Goal: Information Seeking & Learning: Learn about a topic

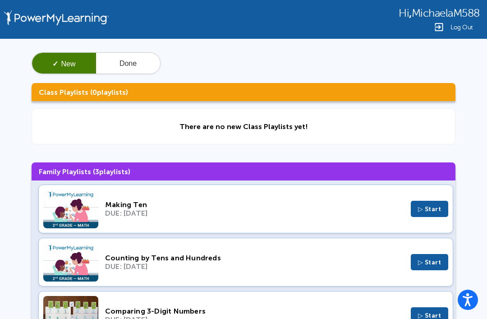
scroll to position [3, 0]
click at [365, 316] on span "▷ Start" at bounding box center [429, 315] width 23 height 8
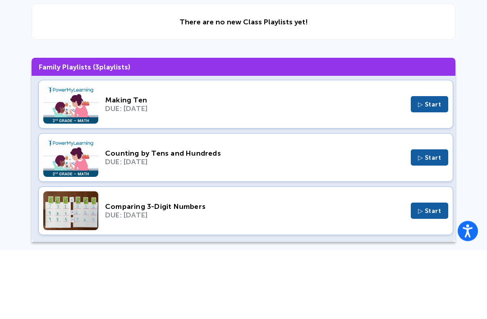
scroll to position [36, 0]
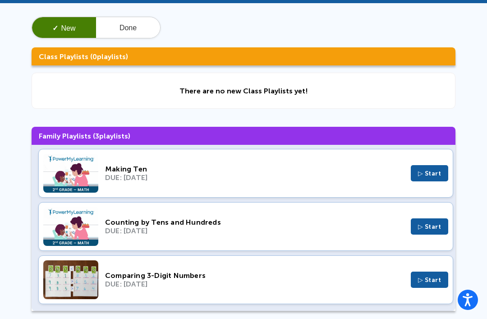
click at [365, 168] on button "▷ Start" at bounding box center [430, 173] width 38 height 16
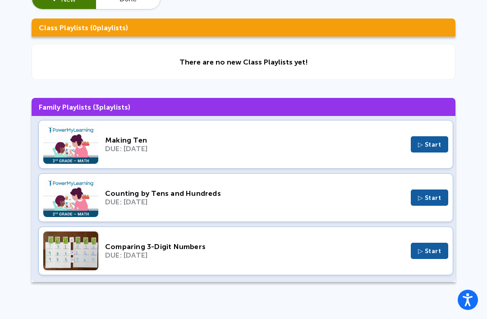
click at [365, 148] on span "▷ Start" at bounding box center [429, 145] width 23 height 8
click at [365, 201] on span "▷ Start" at bounding box center [429, 198] width 23 height 8
click at [365, 199] on span "▷ Start" at bounding box center [429, 198] width 23 height 8
click at [362, 209] on div "Counting by Tens and Hundreds DUE: Oct 5, 2025 ▷ Start" at bounding box center [245, 197] width 415 height 49
click at [365, 146] on span "▷ Start" at bounding box center [429, 145] width 23 height 8
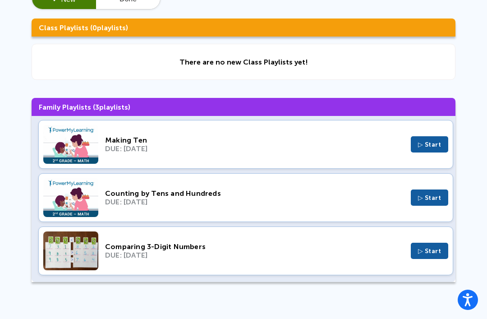
click at [365, 145] on span "▷ Start" at bounding box center [429, 145] width 23 height 8
click at [365, 248] on span "▷ Start" at bounding box center [429, 251] width 23 height 8
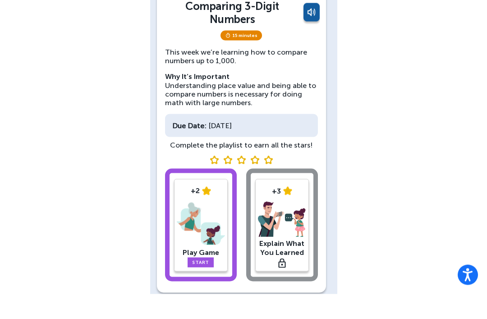
scroll to position [43, 0]
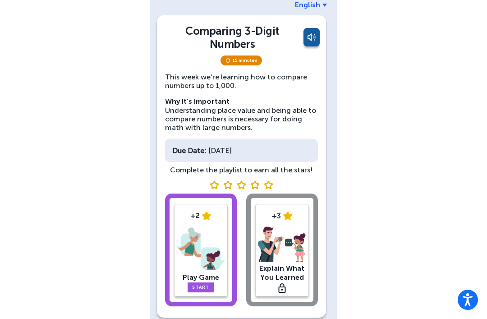
click at [205, 282] on link "Start" at bounding box center [200, 287] width 26 height 10
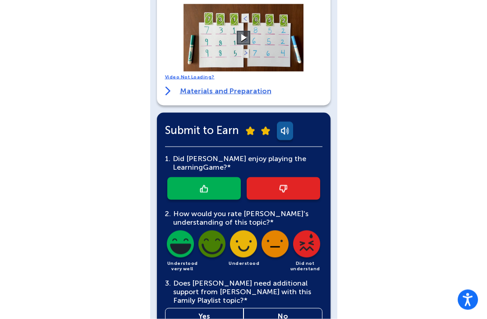
scroll to position [219, 0]
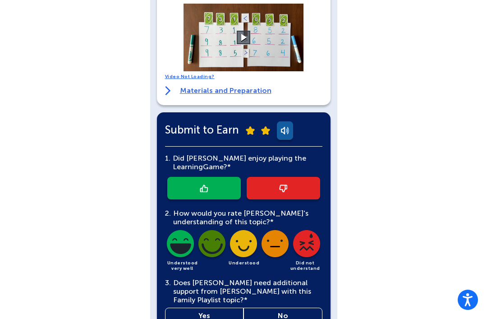
click at [283, 184] on img at bounding box center [283, 188] width 8 height 8
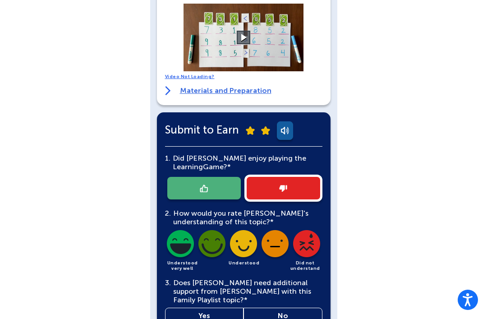
click at [265, 244] on img at bounding box center [275, 245] width 31 height 31
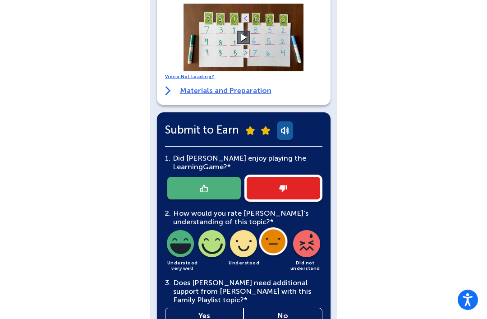
click at [313, 230] on img at bounding box center [306, 245] width 31 height 31
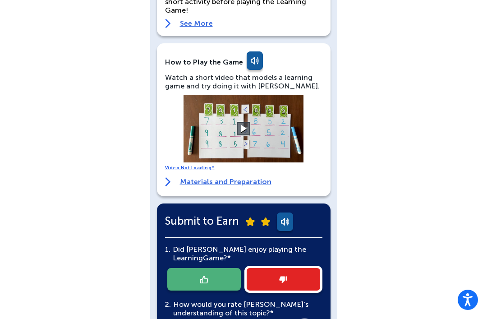
scroll to position [252, 0]
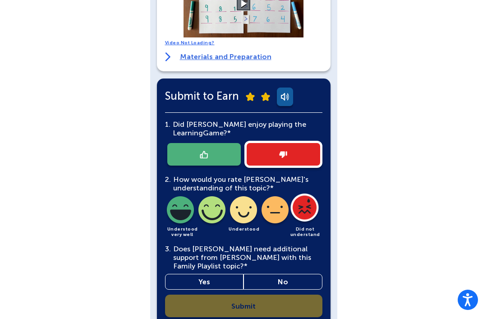
click at [284, 274] on link "No" at bounding box center [282, 282] width 79 height 16
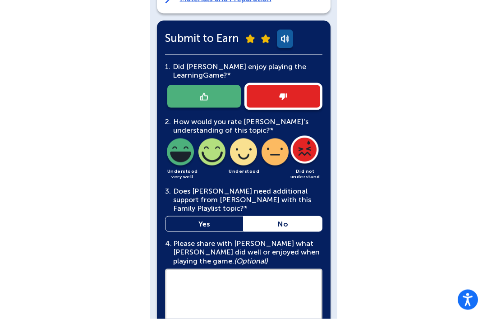
scroll to position [313, 0]
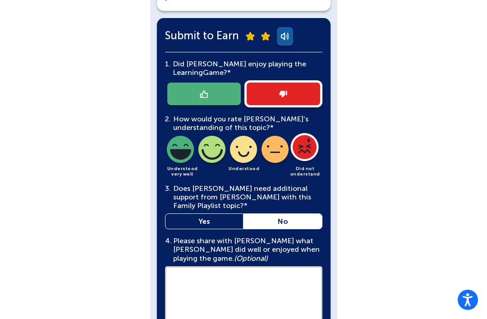
click at [228, 213] on link "Yes" at bounding box center [204, 221] width 79 height 16
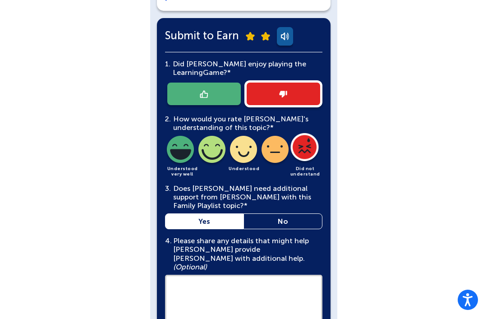
click at [276, 213] on link "No" at bounding box center [282, 221] width 79 height 16
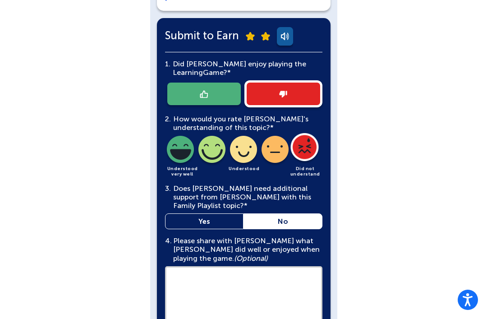
click at [218, 213] on link "Yes" at bounding box center [204, 221] width 79 height 16
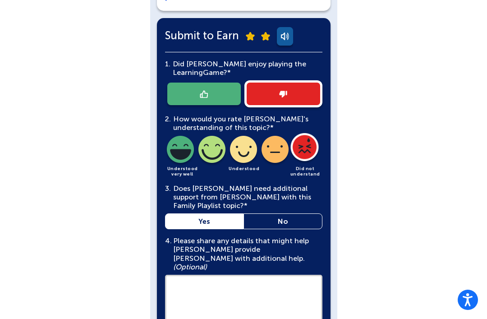
scroll to position [312, 0]
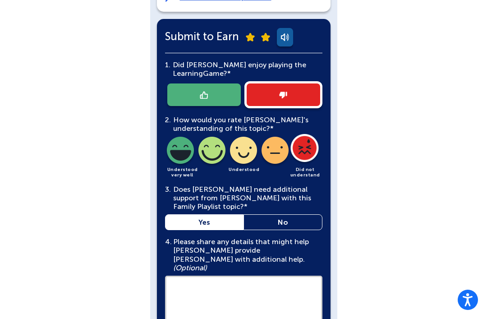
click at [275, 214] on link "No" at bounding box center [282, 222] width 79 height 16
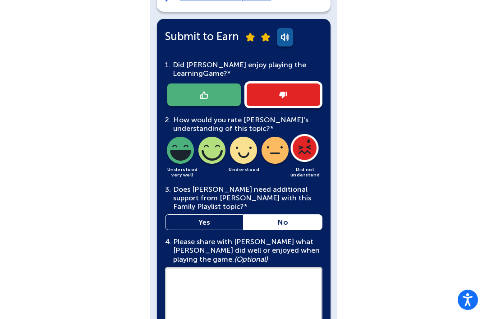
click at [271, 214] on link "No" at bounding box center [282, 222] width 79 height 16
click at [276, 214] on link "No" at bounding box center [282, 222] width 79 height 16
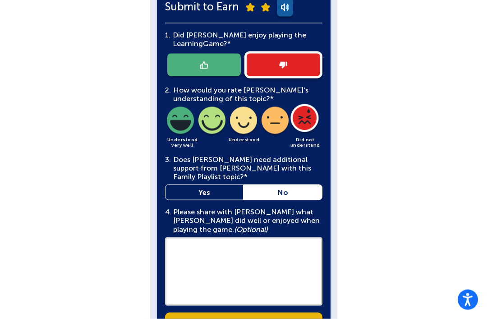
scroll to position [359, 0]
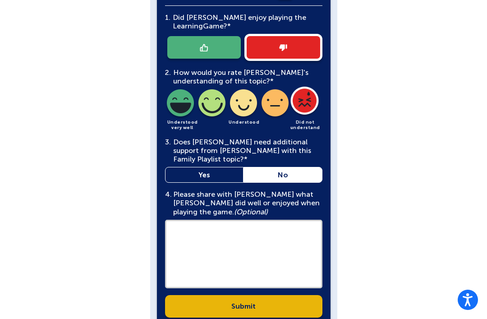
click at [225, 167] on link "Yes" at bounding box center [204, 175] width 79 height 16
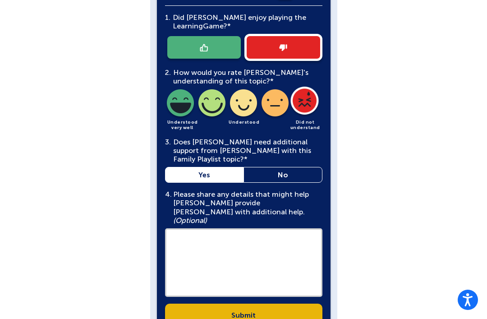
click at [255, 303] on link "Submit" at bounding box center [243, 314] width 157 height 23
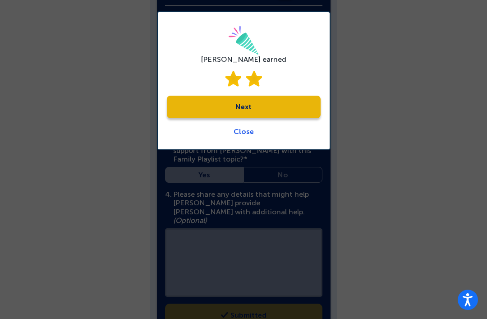
click at [249, 97] on link "Next" at bounding box center [244, 107] width 154 height 23
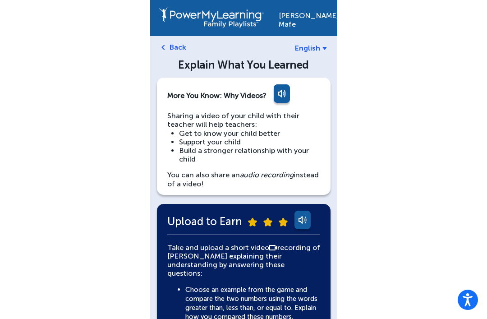
click at [176, 44] on link "Back" at bounding box center [177, 47] width 17 height 9
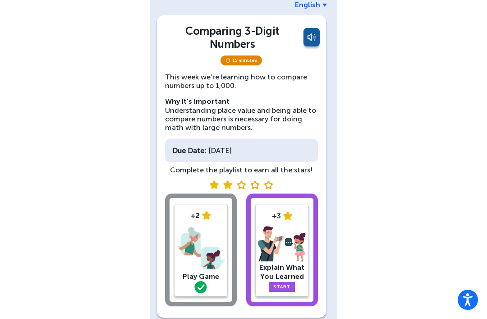
scroll to position [42, 0]
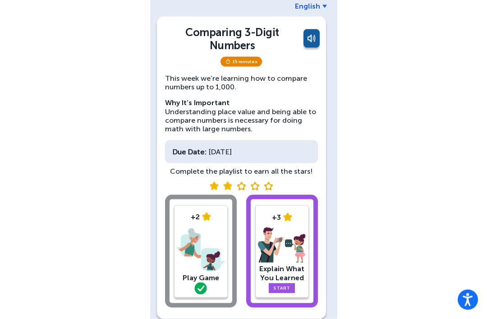
click at [198, 226] on img at bounding box center [201, 249] width 48 height 47
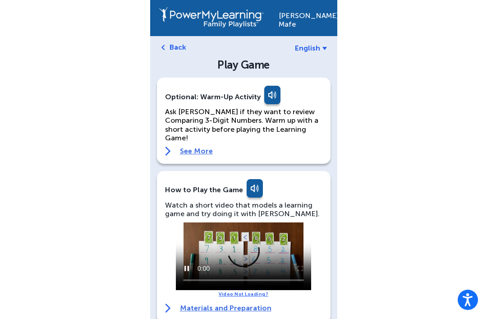
click at [194, 242] on video at bounding box center [243, 256] width 135 height 68
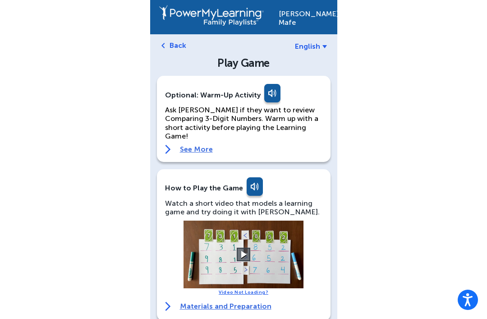
scroll to position [1, 0]
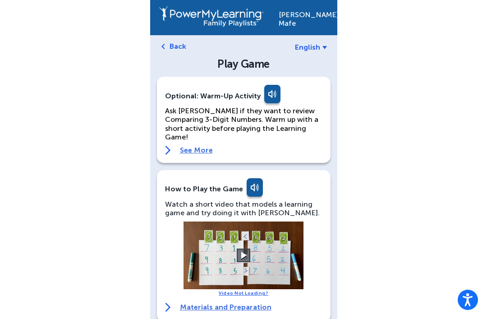
click at [195, 146] on link "See More" at bounding box center [243, 150] width 157 height 9
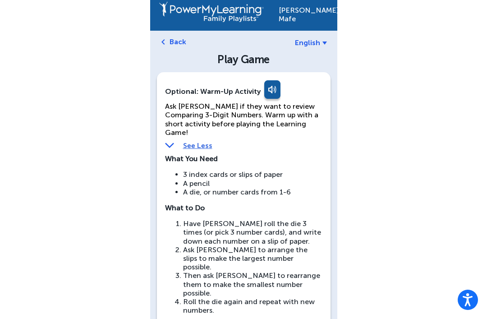
scroll to position [0, 0]
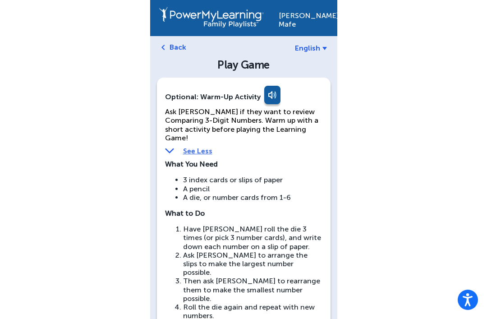
click at [164, 47] on img at bounding box center [163, 47] width 4 height 5
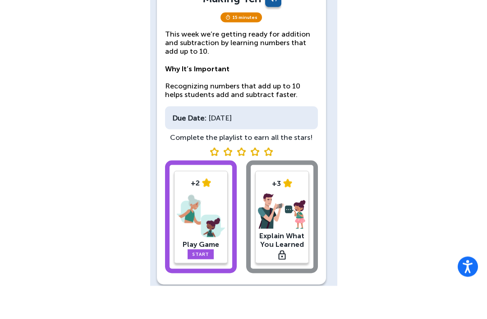
scroll to position [46, 0]
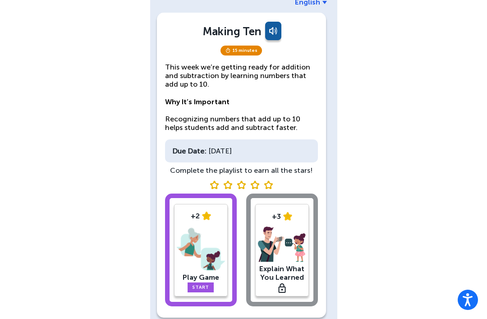
click at [205, 291] on link "Start" at bounding box center [200, 287] width 26 height 10
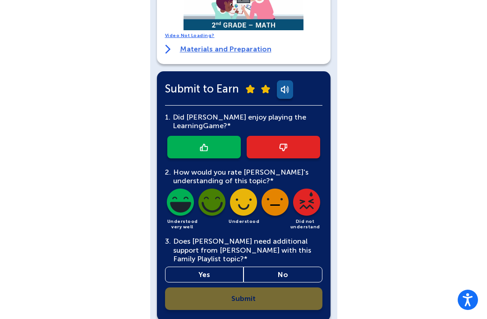
scroll to position [252, 0]
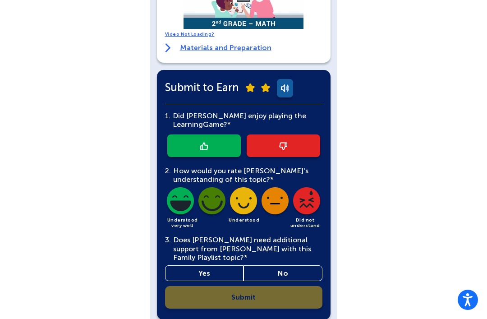
click at [205, 134] on link at bounding box center [203, 145] width 73 height 23
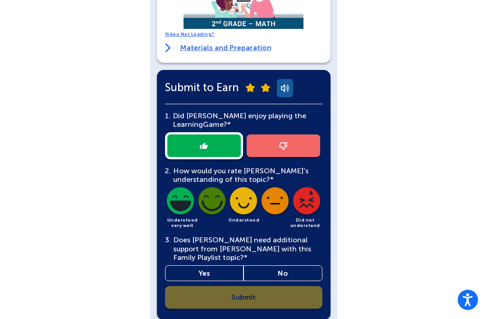
click at [288, 154] on link at bounding box center [282, 145] width 73 height 23
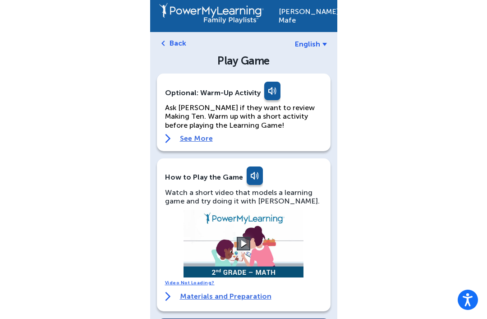
scroll to position [0, 0]
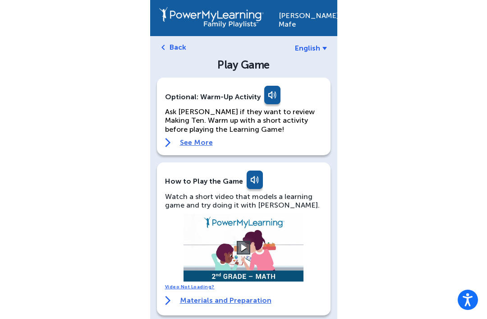
click at [185, 44] on link "Back" at bounding box center [177, 47] width 17 height 9
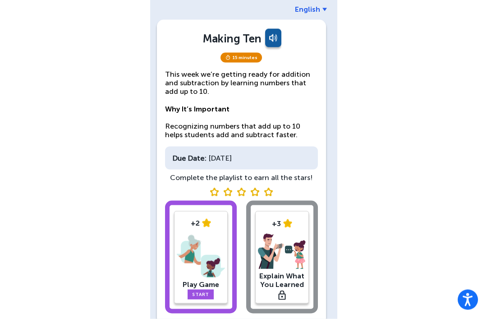
scroll to position [46, 0]
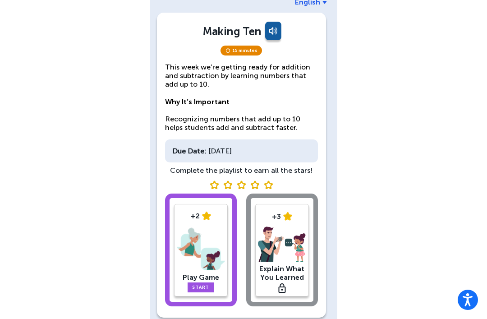
click at [258, 181] on img at bounding box center [254, 184] width 9 height 9
click at [277, 180] on div at bounding box center [241, 184] width 153 height 9
click at [275, 180] on div at bounding box center [241, 184] width 153 height 9
click at [201, 278] on div "Play Game" at bounding box center [201, 277] width 48 height 9
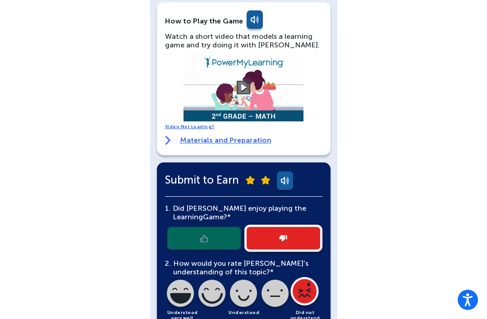
scroll to position [159, 0]
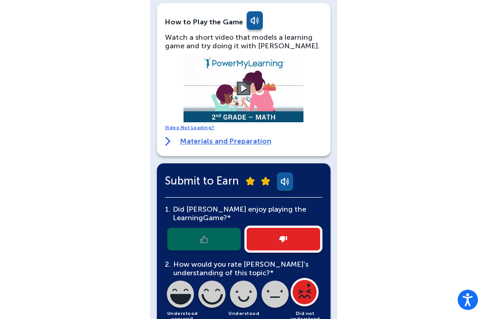
click at [224, 237] on div at bounding box center [243, 238] width 157 height 27
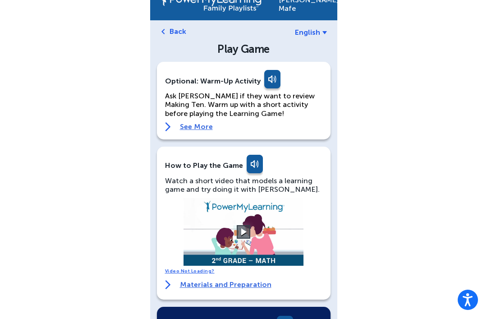
scroll to position [0, 0]
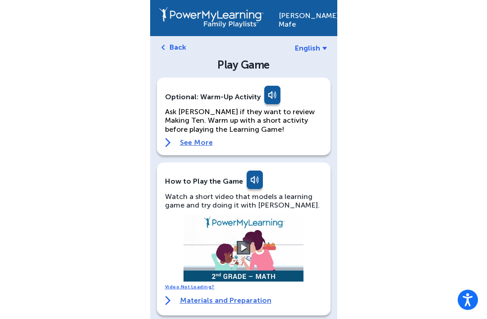
click at [269, 91] on link at bounding box center [271, 97] width 18 height 22
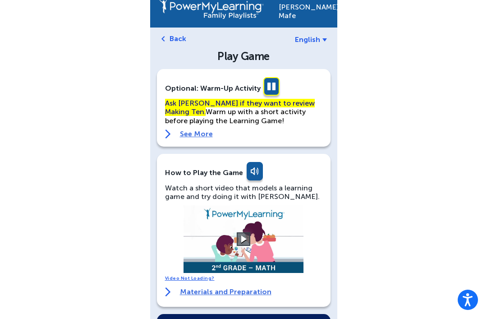
scroll to position [9, 0]
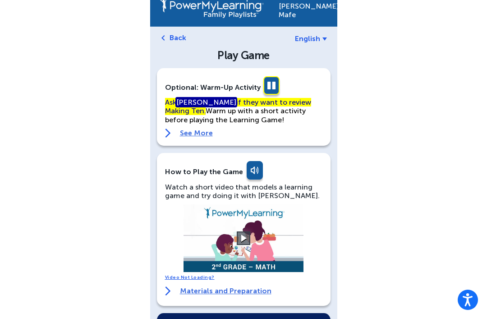
click at [272, 82] on link at bounding box center [271, 87] width 18 height 22
click at [272, 79] on link at bounding box center [271, 87] width 18 height 22
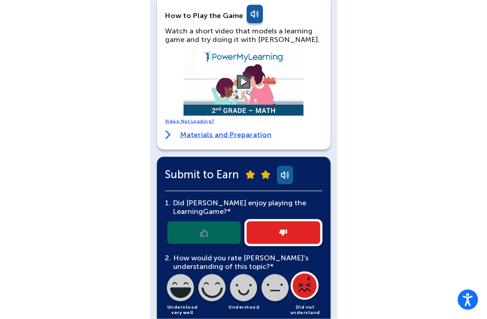
scroll to position [169, 0]
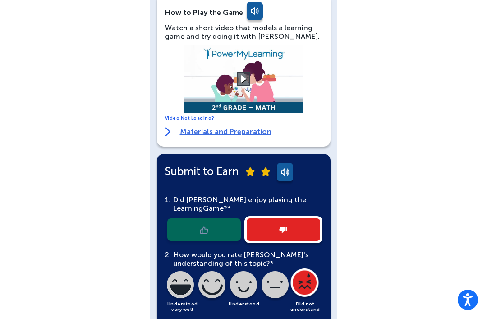
click at [215, 228] on div at bounding box center [243, 229] width 157 height 27
click at [214, 224] on div at bounding box center [243, 229] width 157 height 27
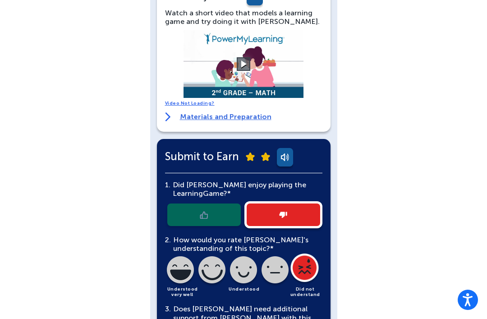
scroll to position [190, 0]
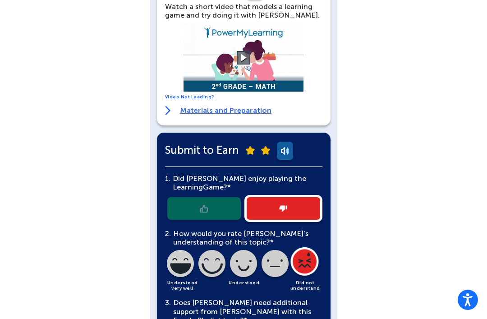
click at [186, 256] on div "2. How would you rate Michaela's understanding of this topic?* Understood very …" at bounding box center [243, 260] width 157 height 62
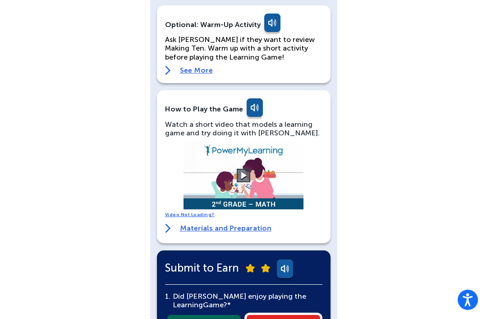
scroll to position [72, 0]
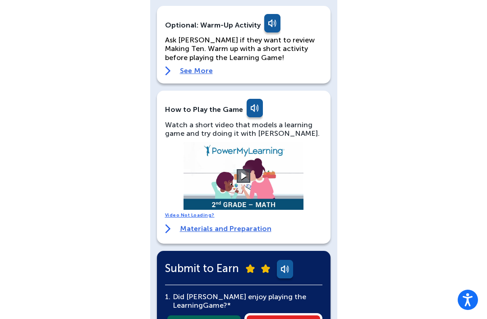
click at [239, 174] on button at bounding box center [244, 176] width 14 height 14
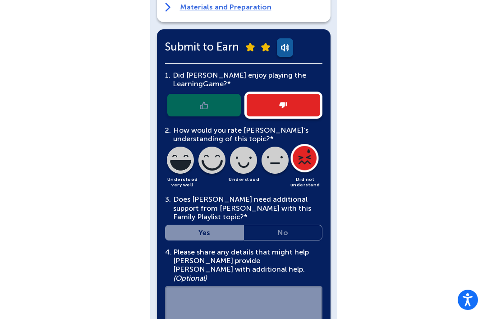
scroll to position [372, 0]
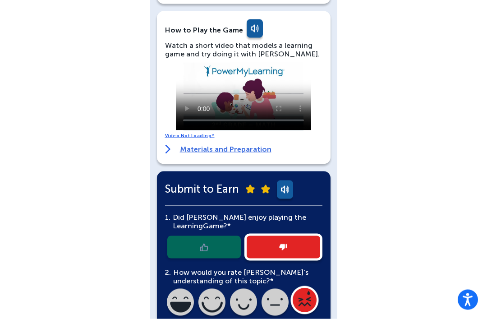
scroll to position [151, 0]
click at [206, 242] on div at bounding box center [243, 246] width 157 height 27
click at [207, 241] on div at bounding box center [243, 246] width 157 height 27
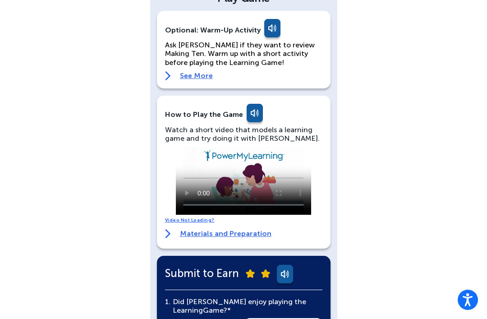
scroll to position [0, 0]
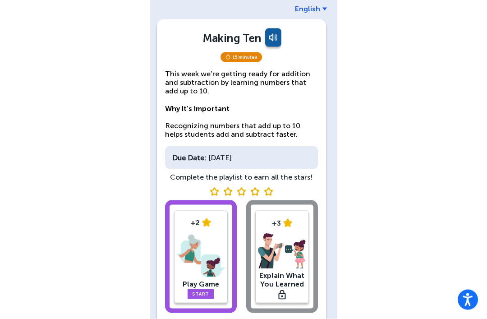
scroll to position [39, 0]
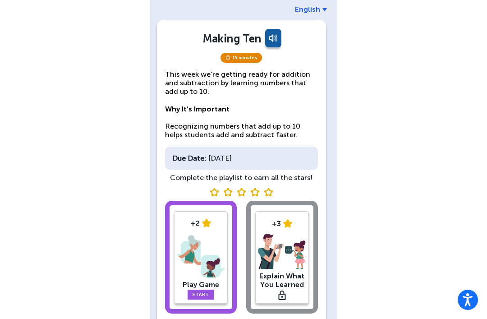
click at [206, 290] on link "Start" at bounding box center [200, 294] width 26 height 10
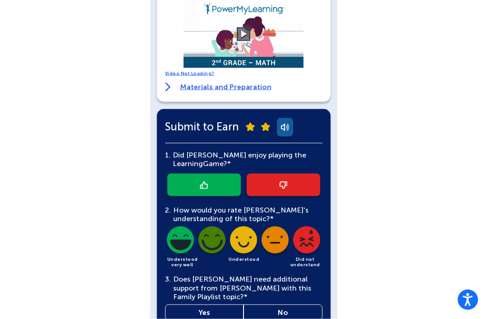
scroll to position [252, 0]
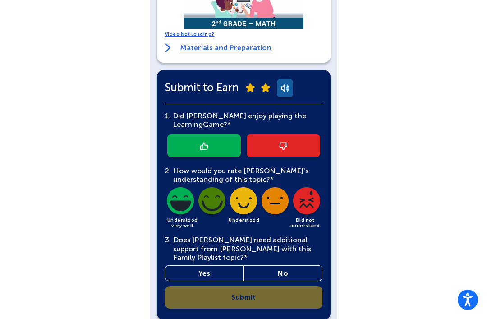
click at [305, 140] on link at bounding box center [282, 145] width 73 height 23
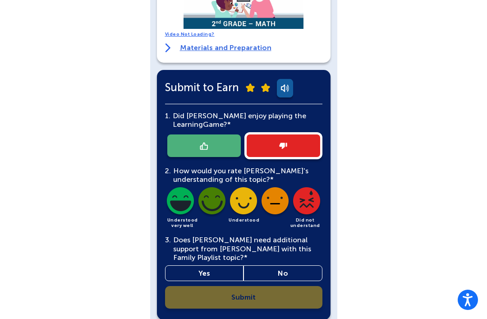
click at [307, 178] on div "2. How would you rate Michaela's understanding of this topic?*" at bounding box center [243, 174] width 157 height 17
click at [313, 197] on img at bounding box center [306, 202] width 31 height 31
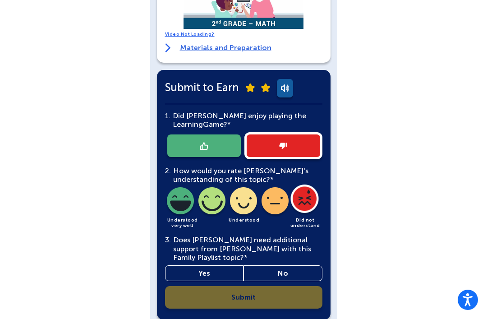
click at [208, 266] on link "Yes" at bounding box center [204, 273] width 79 height 16
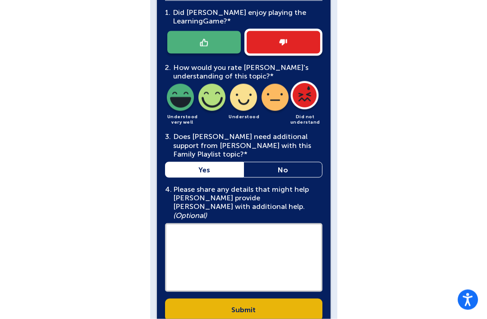
scroll to position [359, 0]
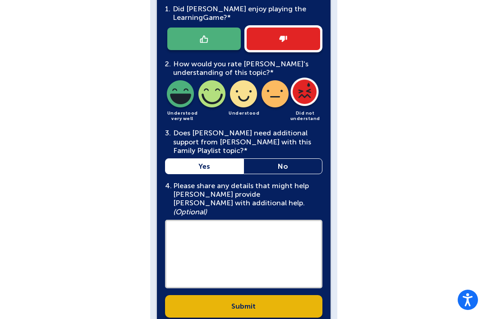
click at [221, 248] on textarea at bounding box center [243, 253] width 157 height 68
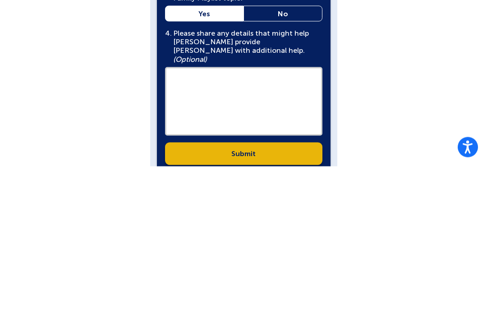
click at [375, 53] on div "Michaela Mafe English Back Play Game Optional: Warm-Up Activity Ask Michaela if…" at bounding box center [243, 4] width 487 height 726
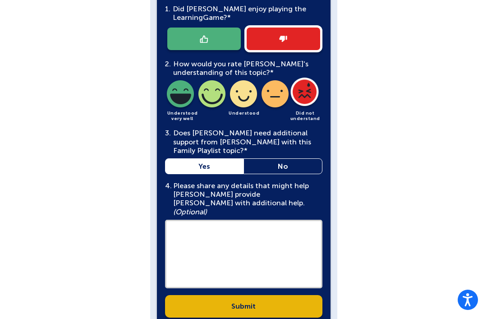
click at [237, 295] on link "Submit" at bounding box center [243, 306] width 157 height 23
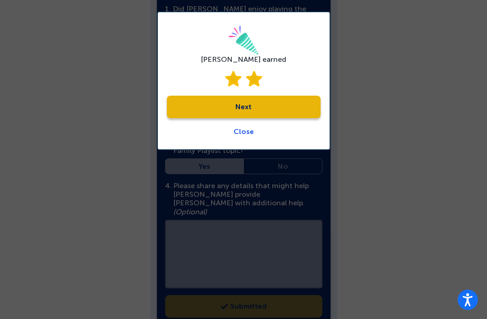
click at [309, 105] on link "Next" at bounding box center [244, 107] width 154 height 23
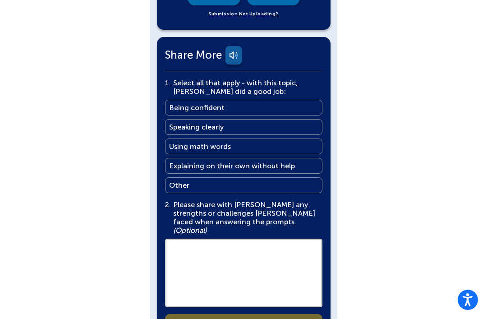
scroll to position [562, 0]
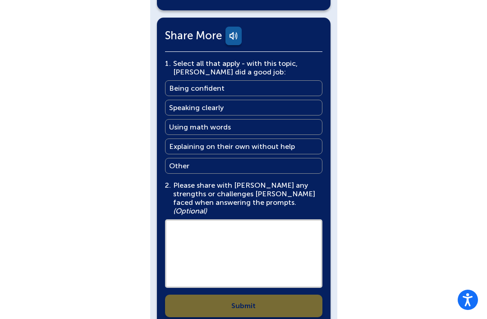
click at [224, 247] on textarea at bounding box center [243, 253] width 157 height 68
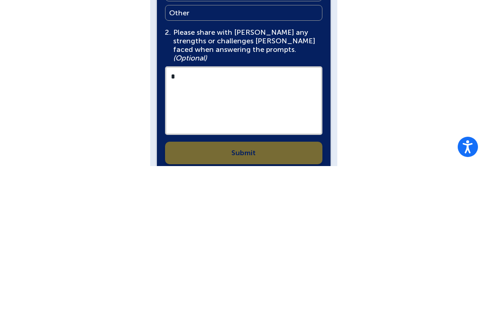
type textarea "*"
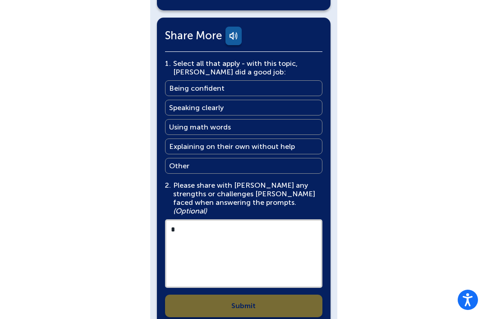
click at [296, 237] on textarea "*" at bounding box center [243, 253] width 157 height 68
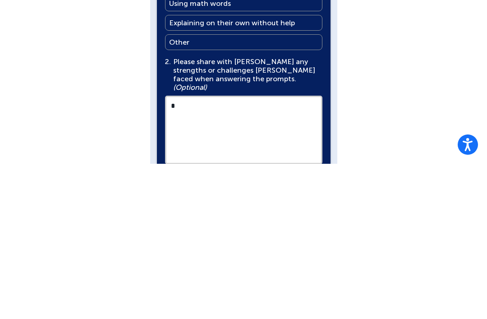
scroll to position [591, 0]
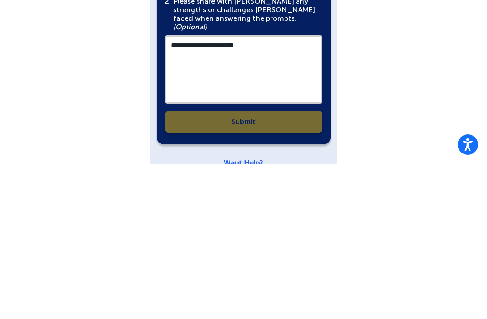
click at [257, 106] on div "**********" at bounding box center [243, 158] width 157 height 257
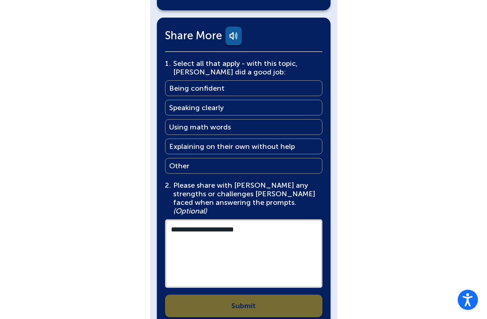
click at [278, 293] on div "**********" at bounding box center [243, 187] width 157 height 257
click at [276, 269] on textarea "**********" at bounding box center [243, 253] width 157 height 68
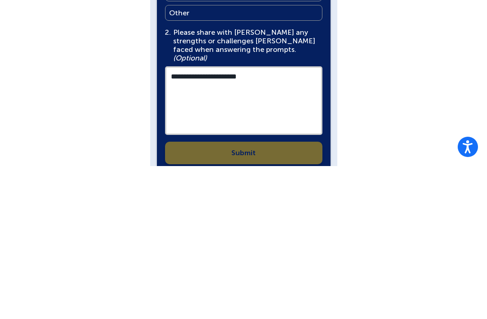
click at [310, 219] on textarea "**********" at bounding box center [243, 253] width 157 height 68
type textarea "**********"
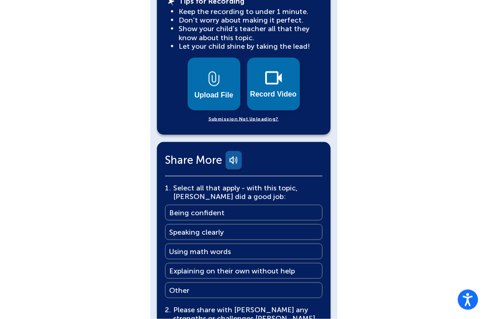
scroll to position [439, 0]
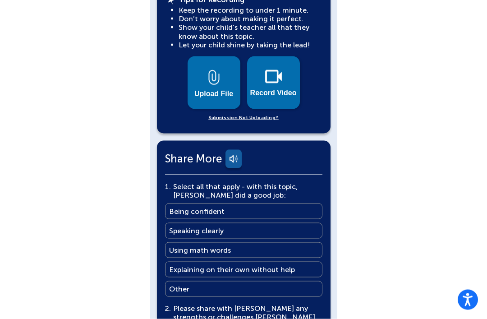
click at [293, 281] on link "Other Other" at bounding box center [243, 289] width 157 height 16
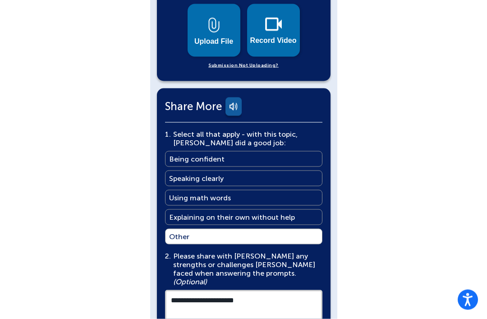
scroll to position [562, 0]
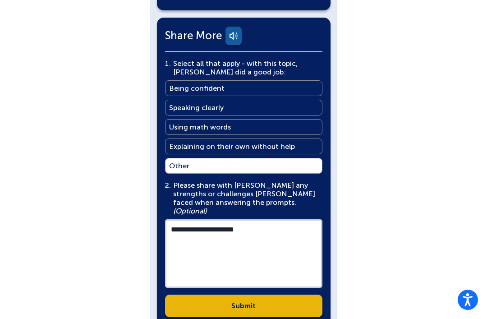
click at [293, 294] on link "Submit" at bounding box center [243, 305] width 157 height 23
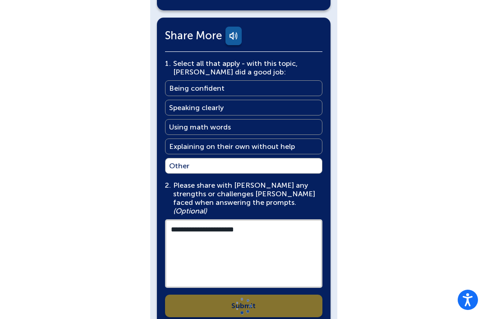
click at [297, 289] on div "**********" at bounding box center [243, 187] width 157 height 257
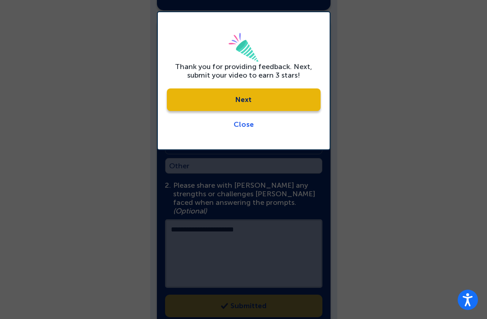
click at [294, 96] on link "Next" at bounding box center [244, 99] width 154 height 23
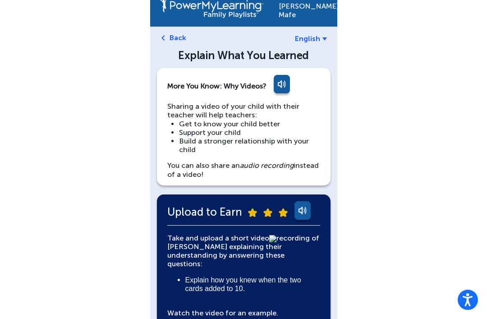
scroll to position [0, 0]
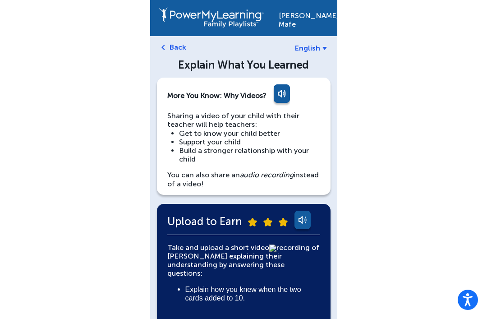
click at [182, 49] on link "Back" at bounding box center [177, 47] width 17 height 9
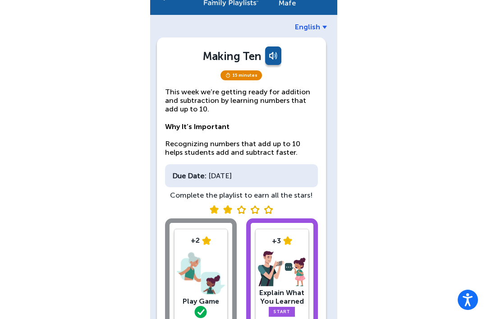
scroll to position [46, 0]
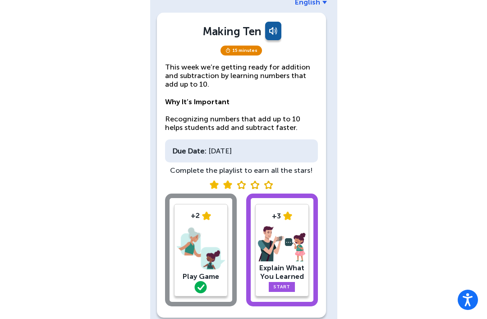
click at [286, 286] on link "Start" at bounding box center [282, 287] width 26 height 10
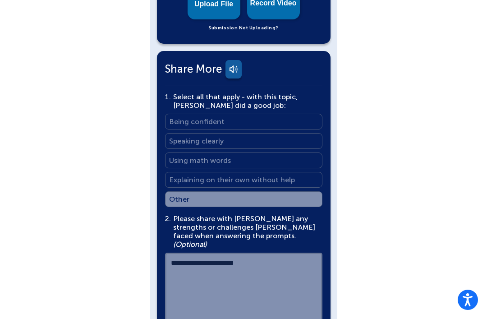
scroll to position [575, 0]
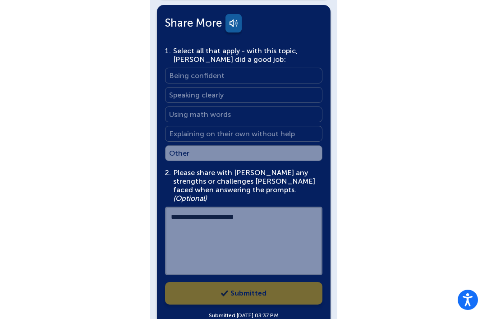
click at [297, 188] on div "**********" at bounding box center [243, 222] width 157 height 109
click at [290, 220] on div "**********" at bounding box center [243, 222] width 157 height 109
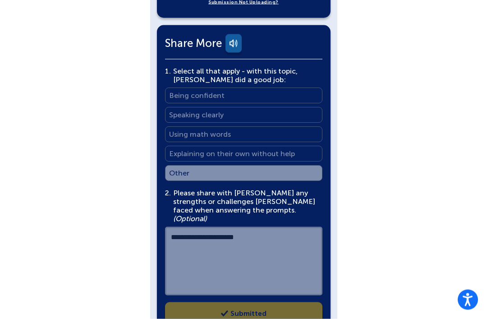
scroll to position [556, 0]
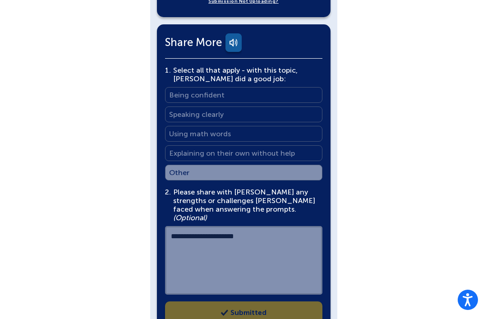
click at [254, 165] on div "1 . Select all that apply - with this topic, Michaela did a good job: Select al…" at bounding box center [243, 123] width 157 height 114
click at [256, 101] on div "1 . Select all that apply - with this topic, Michaela did a good job: Select al…" at bounding box center [243, 123] width 157 height 114
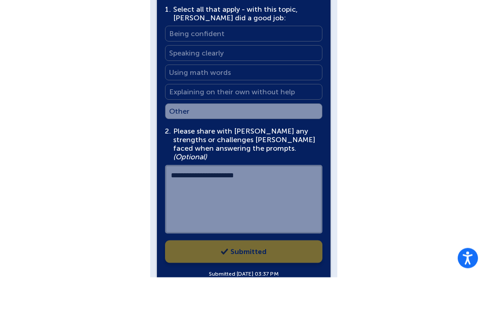
scroll to position [575, 0]
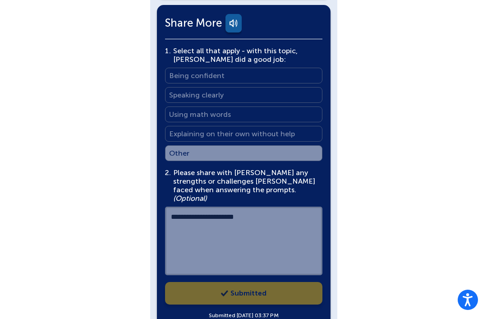
click at [277, 283] on div "**********" at bounding box center [243, 182] width 157 height 273
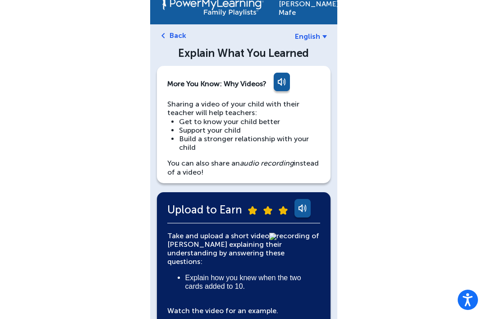
scroll to position [0, 0]
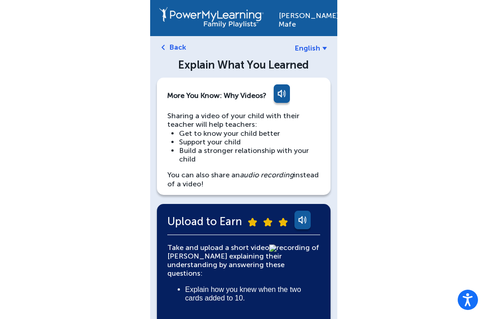
click at [176, 44] on link "Back" at bounding box center [177, 47] width 17 height 9
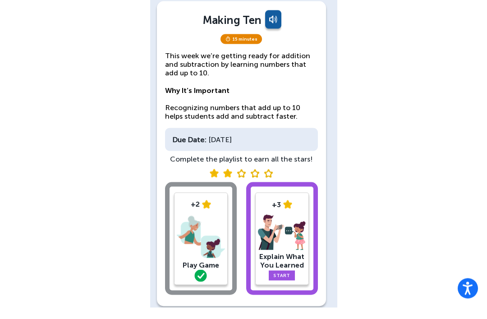
scroll to position [46, 0]
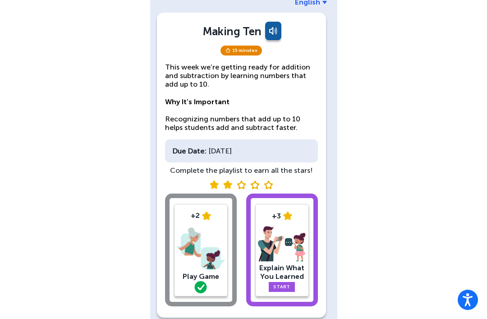
click at [284, 289] on link "Start" at bounding box center [282, 287] width 26 height 10
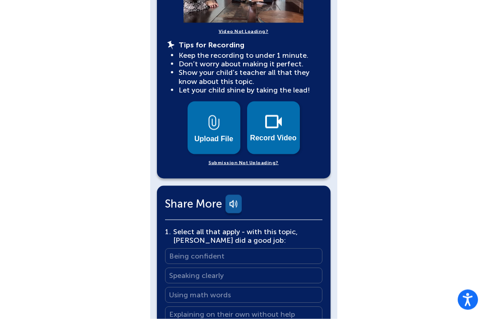
click at [272, 136] on button "Record Video" at bounding box center [273, 127] width 53 height 53
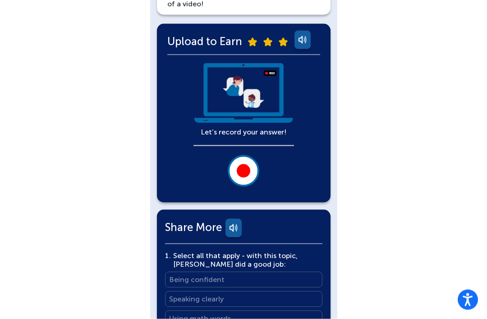
click at [252, 163] on button at bounding box center [244, 171] width 32 height 32
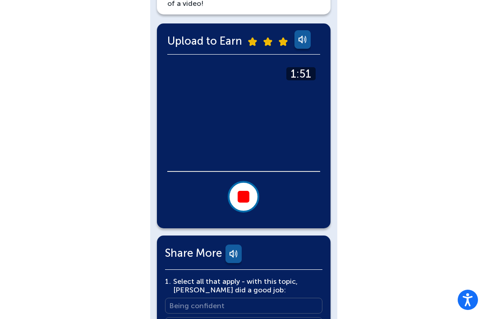
click at [253, 201] on button at bounding box center [244, 197] width 32 height 32
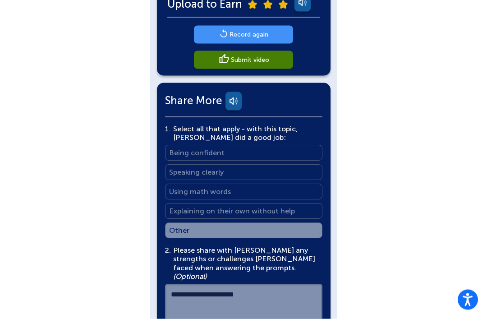
scroll to position [212, 0]
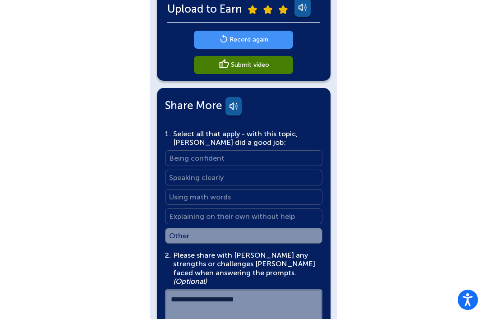
click at [288, 60] on link "Submit video" at bounding box center [243, 65] width 99 height 18
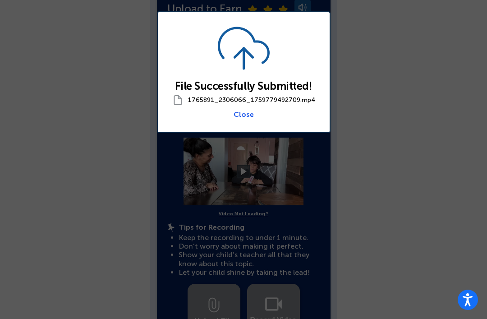
click at [245, 111] on link "Close" at bounding box center [243, 114] width 20 height 9
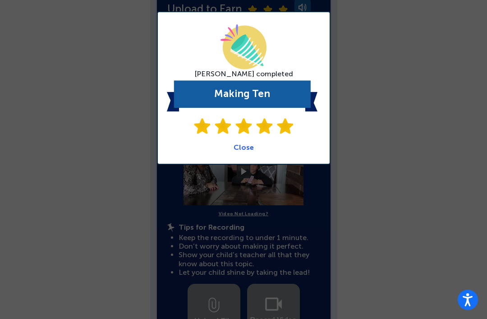
click at [244, 150] on link "Close" at bounding box center [243, 147] width 20 height 9
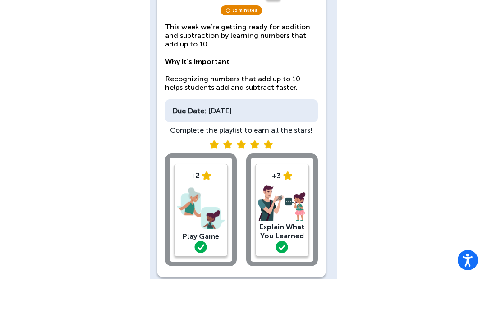
scroll to position [46, 0]
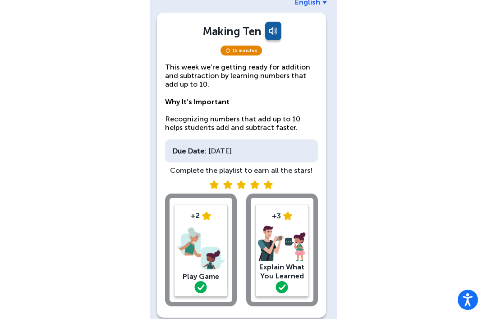
click at [276, 253] on img at bounding box center [282, 243] width 48 height 36
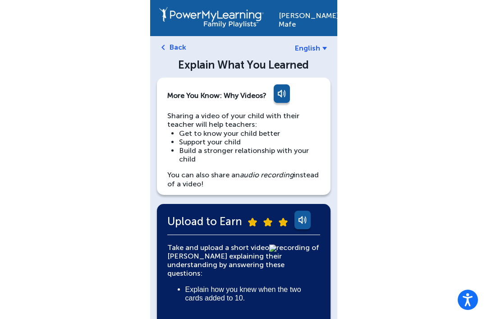
click at [164, 48] on img at bounding box center [163, 47] width 4 height 5
click at [172, 50] on link "Back" at bounding box center [177, 47] width 17 height 9
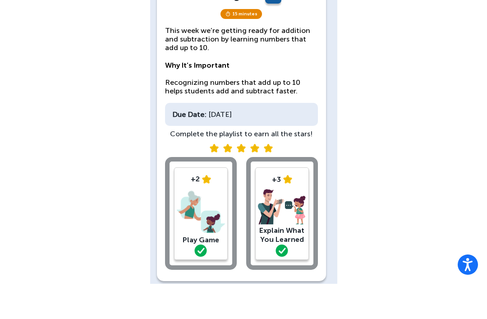
scroll to position [46, 0]
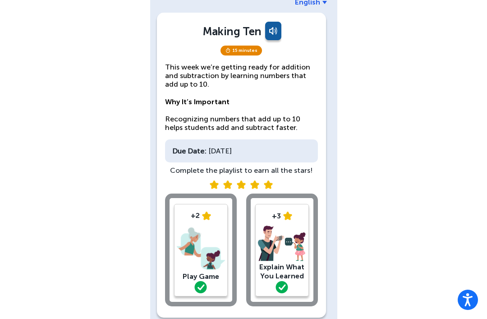
click at [212, 229] on img at bounding box center [201, 248] width 48 height 47
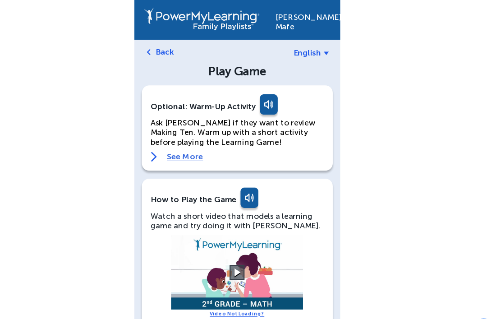
click at [157, 44] on div "Back" at bounding box center [241, 47] width 169 height 9
click at [169, 50] on link "Back" at bounding box center [177, 47] width 17 height 9
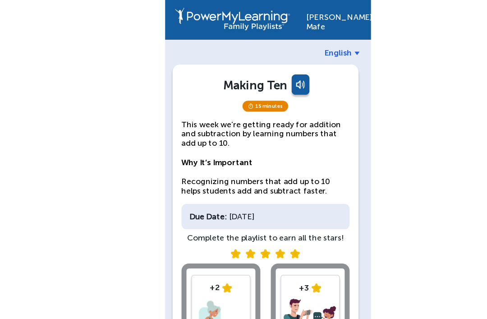
click at [264, 191] on div "Due Date: Sunday, October 12" at bounding box center [241, 196] width 153 height 23
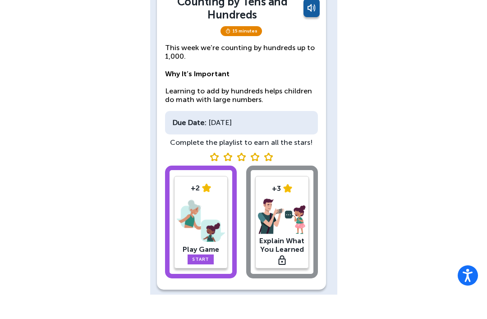
scroll to position [45, 0]
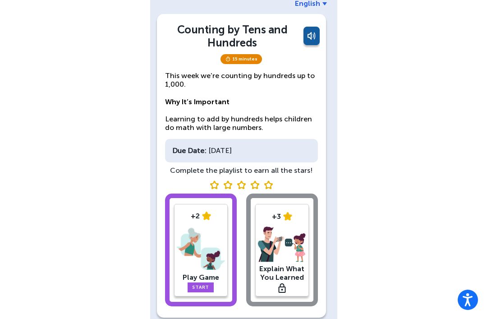
click at [205, 286] on link "Start" at bounding box center [200, 287] width 26 height 10
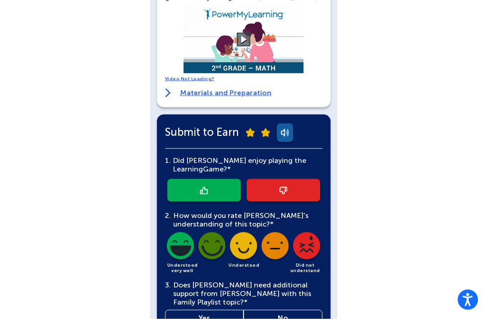
scroll to position [252, 0]
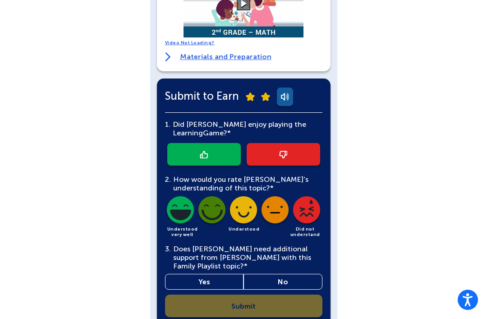
click at [213, 146] on link at bounding box center [203, 154] width 73 height 23
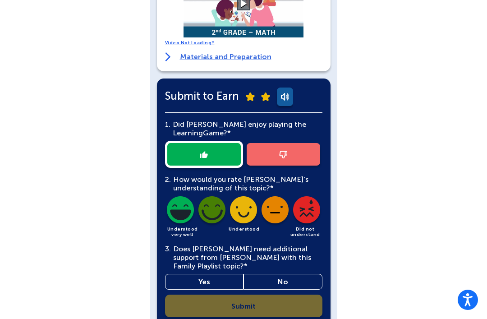
click at [286, 151] on img at bounding box center [283, 155] width 8 height 8
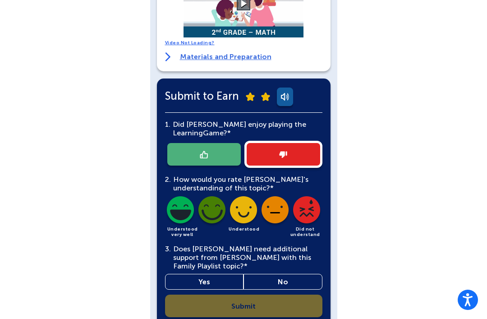
click at [307, 200] on img at bounding box center [306, 211] width 31 height 31
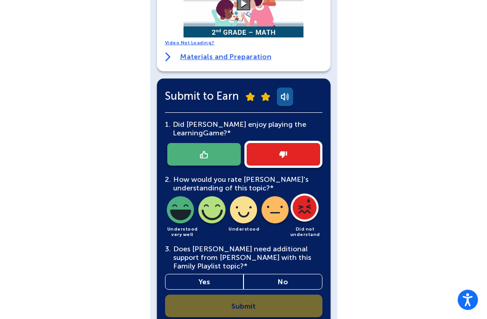
click at [220, 274] on link "Yes" at bounding box center [204, 282] width 79 height 16
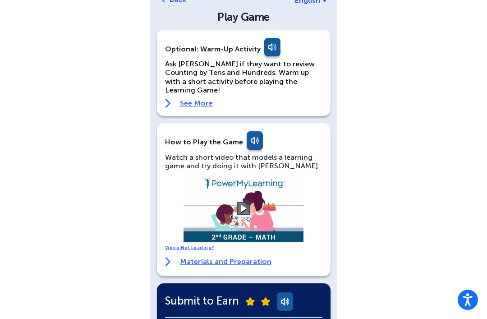
scroll to position [49, 0]
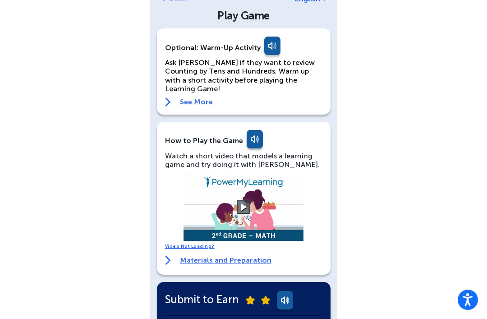
click at [240, 200] on button at bounding box center [244, 207] width 14 height 14
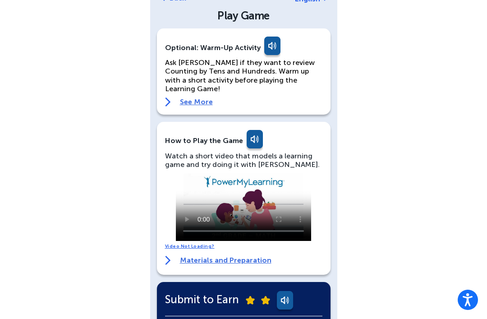
click at [247, 223] on video at bounding box center [243, 207] width 135 height 68
click at [486, 127] on html "Accessibility Screen-Reader Guide, Feedback, and Issue Reporting | New window […" at bounding box center [243, 318] width 487 height 735
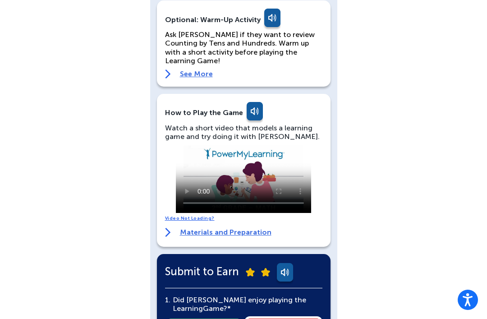
scroll to position [75, 0]
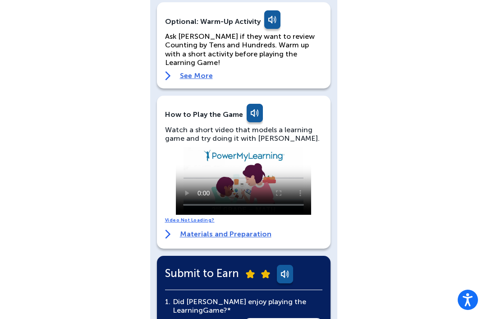
click at [209, 160] on video at bounding box center [243, 181] width 135 height 68
click at [291, 147] on video at bounding box center [243, 181] width 135 height 68
click at [225, 168] on video at bounding box center [243, 181] width 135 height 68
click at [309, 147] on video at bounding box center [243, 181] width 135 height 68
click at [304, 147] on video at bounding box center [243, 181] width 135 height 68
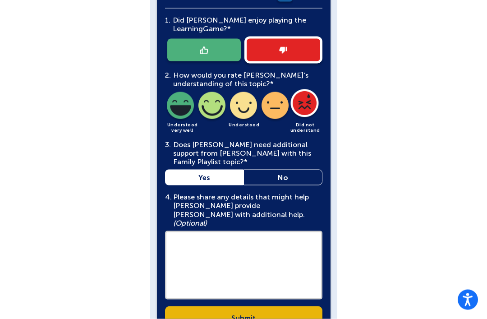
scroll to position [359, 0]
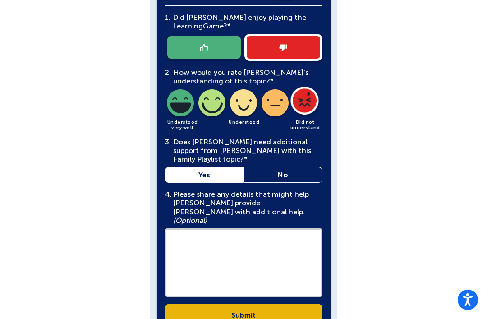
click at [174, 92] on img at bounding box center [180, 104] width 31 height 31
click at [185, 36] on link at bounding box center [203, 47] width 73 height 23
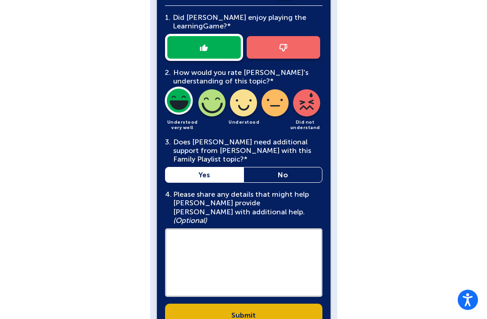
click at [215, 228] on textarea at bounding box center [243, 262] width 157 height 68
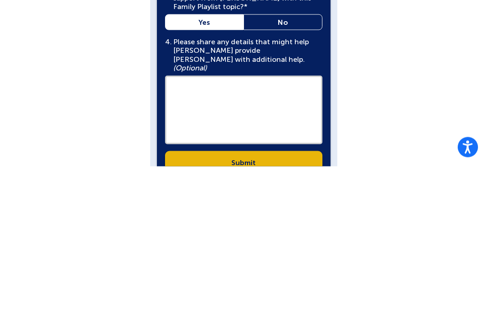
click at [392, 93] on div "Michaela Mafe English Back Play Game Optional: Warm-Up Activity Ask Michaela if…" at bounding box center [243, 8] width 487 height 735
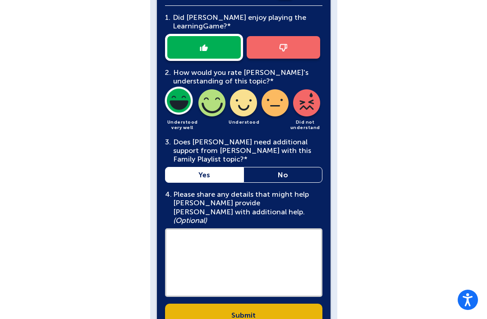
click at [227, 228] on textarea at bounding box center [243, 262] width 157 height 68
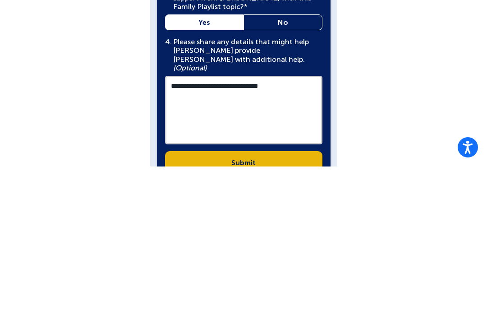
type textarea "**********"
click at [237, 303] on link "Submit" at bounding box center [243, 314] width 157 height 23
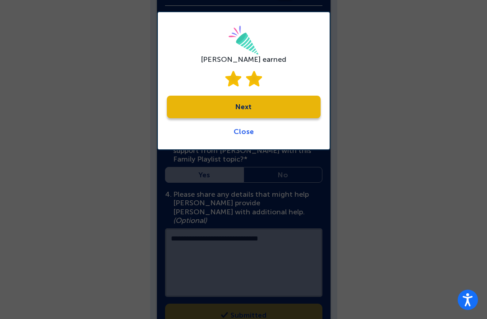
click at [245, 103] on link "Next" at bounding box center [244, 107] width 154 height 23
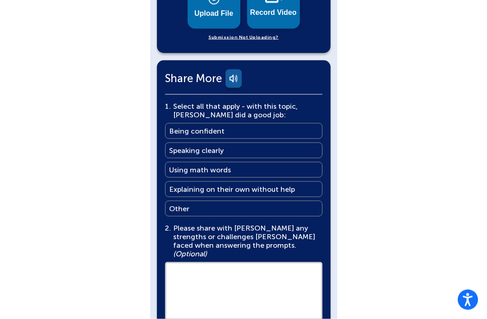
scroll to position [499, 0]
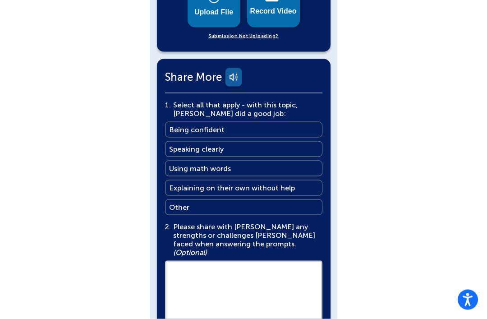
click at [254, 141] on link "Speaking clearly Speaking clearly" at bounding box center [243, 149] width 157 height 16
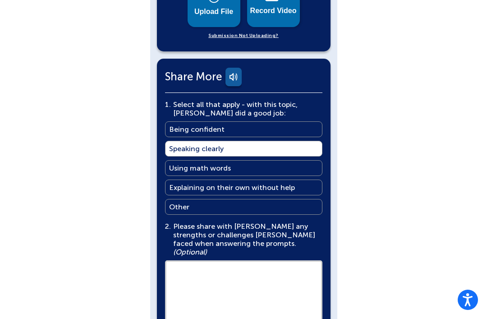
click at [294, 121] on link "Being confident Being confident" at bounding box center [243, 129] width 157 height 16
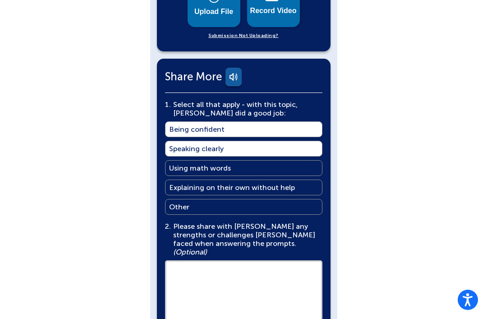
click at [195, 269] on textarea at bounding box center [243, 294] width 157 height 68
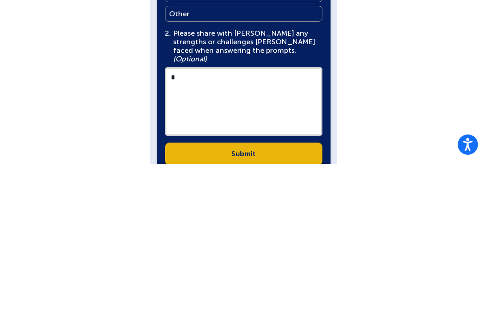
scroll to position [540, 0]
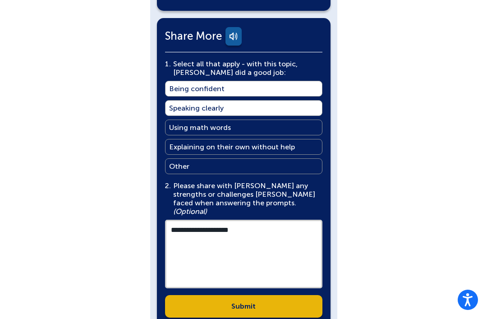
type textarea "**********"
click at [241, 295] on link "Submit" at bounding box center [243, 306] width 157 height 23
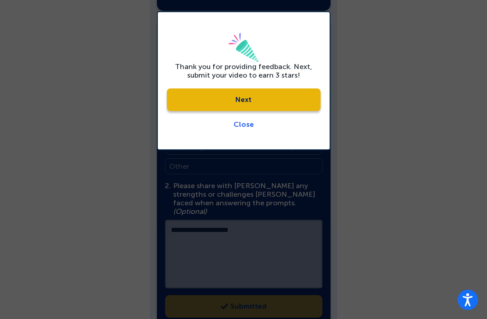
click at [236, 98] on link "Next" at bounding box center [244, 99] width 154 height 23
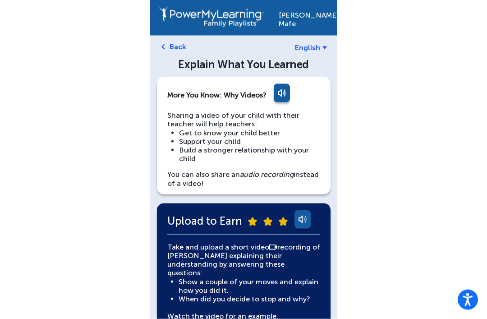
scroll to position [0, 0]
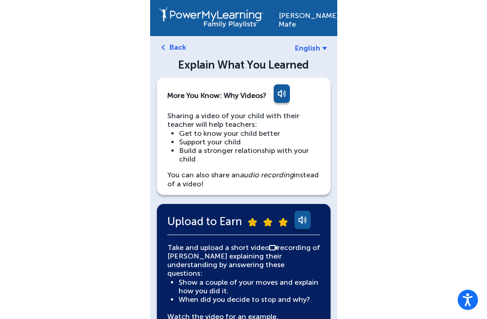
click at [306, 14] on div "Michaela Mafe" at bounding box center [303, 18] width 50 height 22
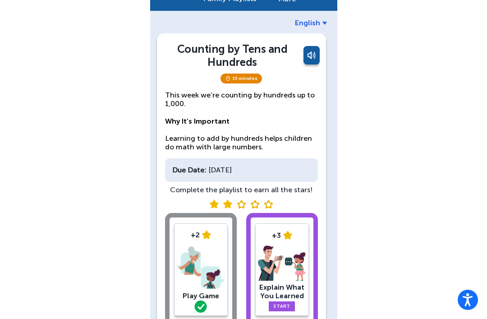
scroll to position [45, 0]
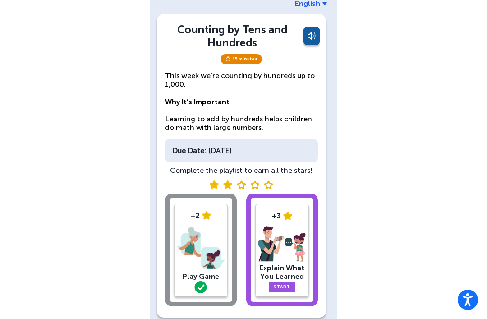
click at [283, 283] on link "Start" at bounding box center [282, 287] width 26 height 10
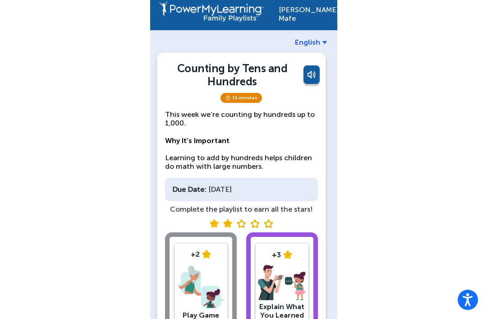
scroll to position [45, 0]
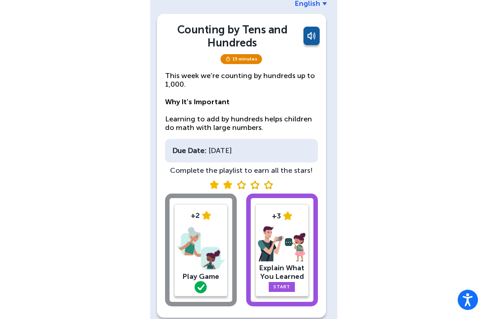
click at [284, 284] on link "Start" at bounding box center [282, 287] width 26 height 10
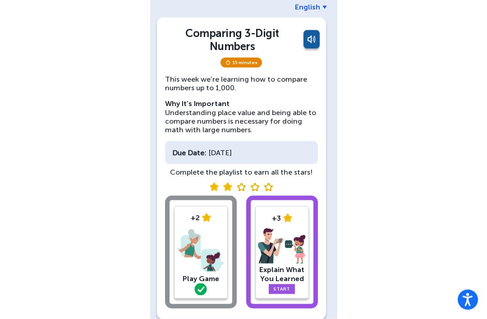
scroll to position [43, 0]
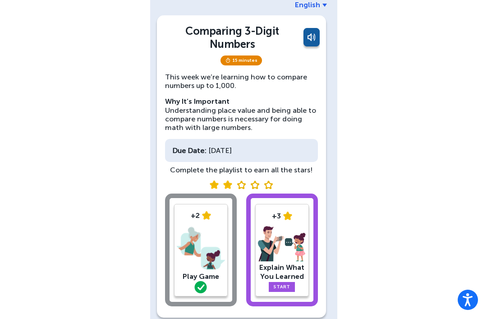
click at [287, 284] on link "Start" at bounding box center [282, 287] width 26 height 10
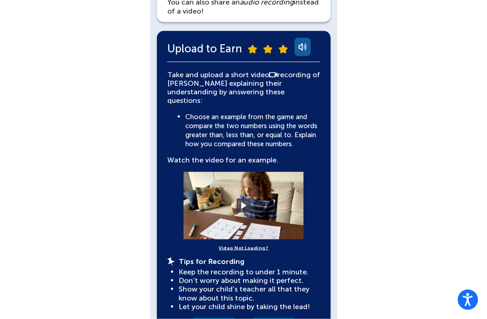
scroll to position [173, 0]
click at [247, 198] on button at bounding box center [244, 205] width 14 height 14
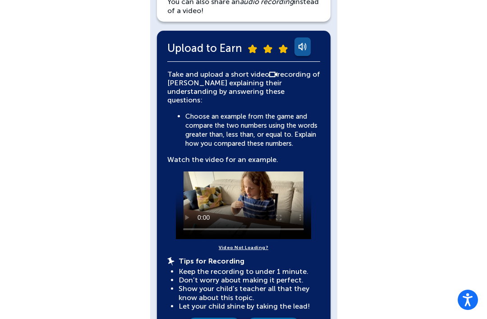
click at [266, 175] on video at bounding box center [243, 205] width 135 height 68
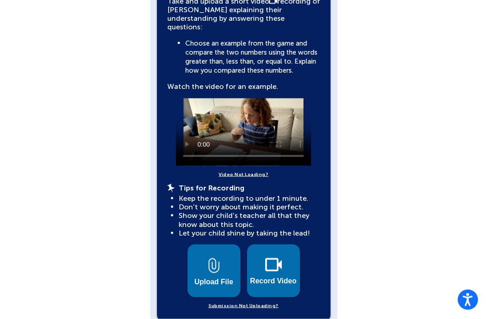
scroll to position [246, 0]
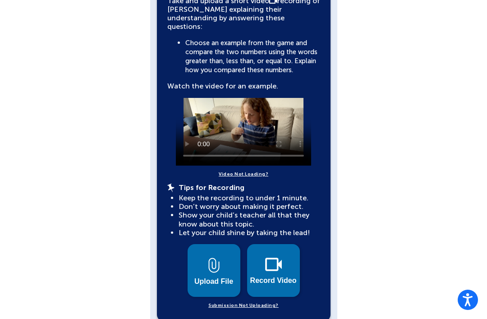
click at [245, 117] on video at bounding box center [243, 132] width 135 height 68
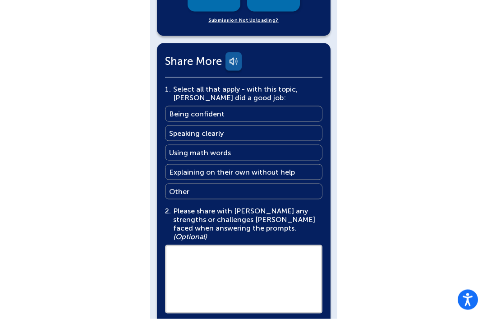
scroll to position [532, 0]
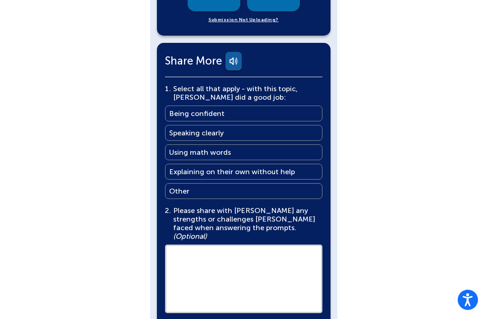
click at [174, 167] on main "Explaining on their own without help" at bounding box center [232, 171] width 126 height 9
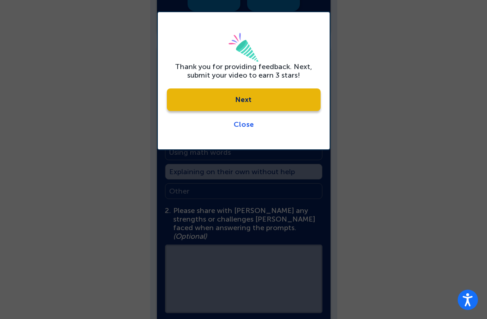
click at [255, 109] on link "Next" at bounding box center [244, 99] width 154 height 23
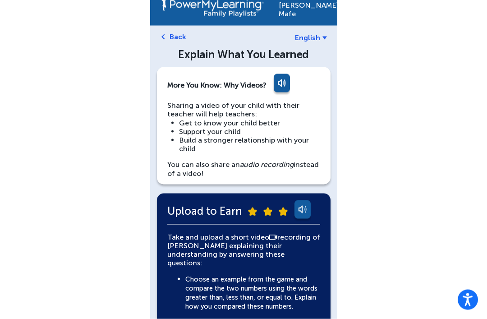
scroll to position [0, 0]
